Goal: Find specific page/section: Find specific page/section

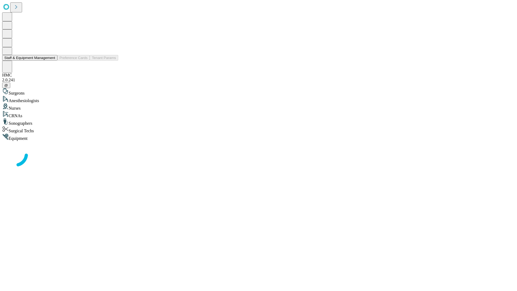
click at [51, 61] on button "Staff & Equipment Management" at bounding box center [29, 58] width 55 height 6
